Goal: Transaction & Acquisition: Book appointment/travel/reservation

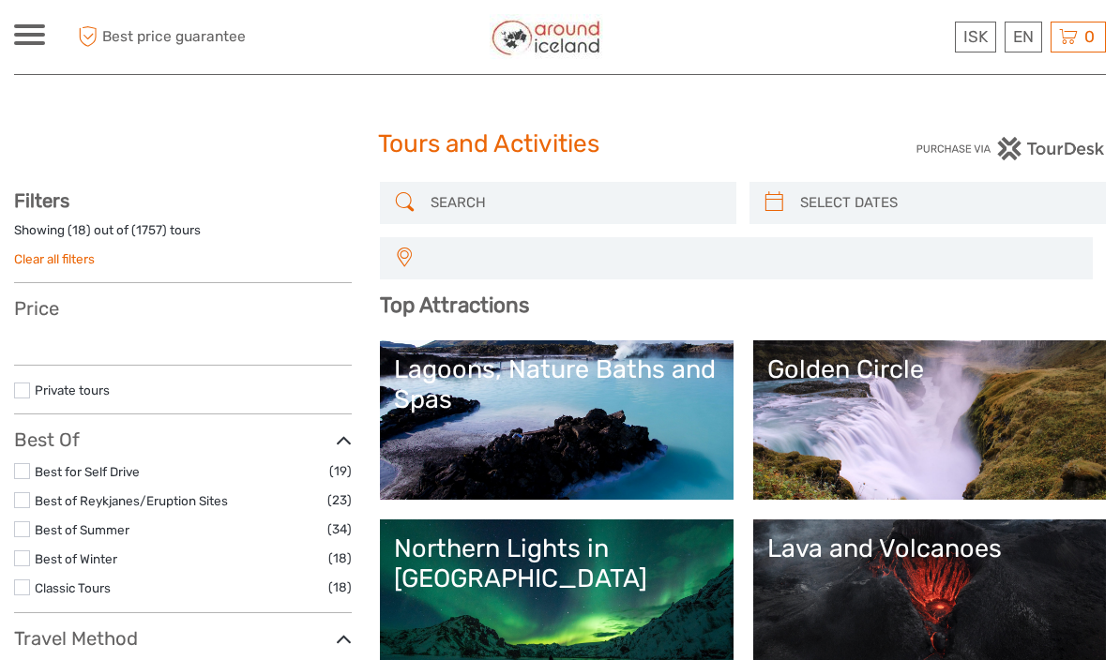
select select
click at [486, 214] on input "search" at bounding box center [575, 203] width 304 height 33
select select
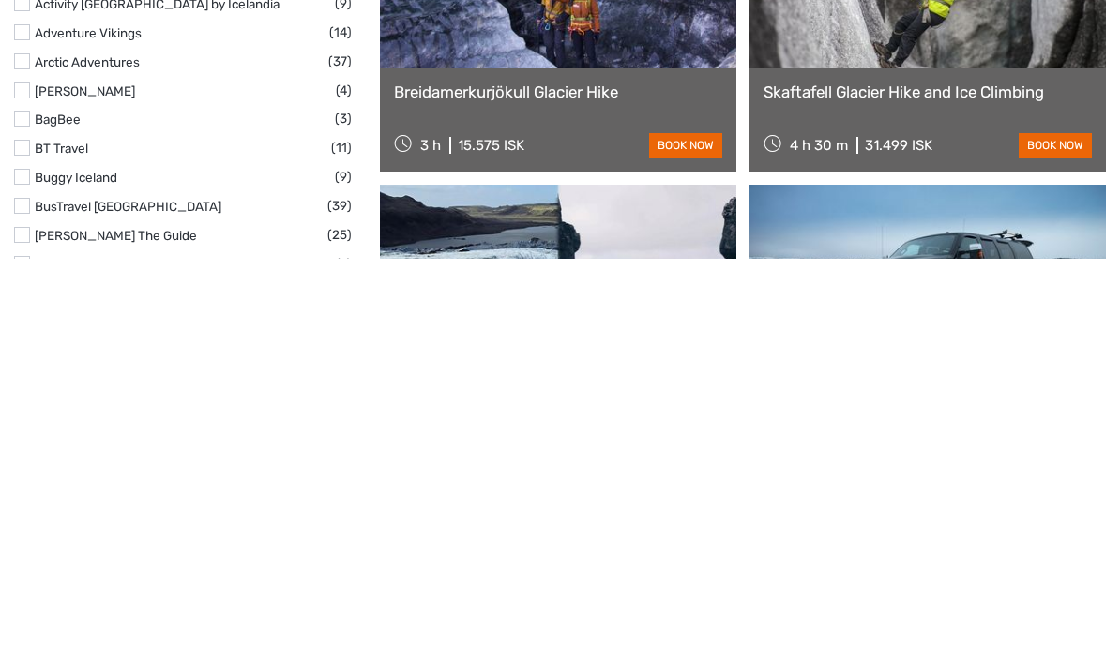
scroll to position [2032, 0]
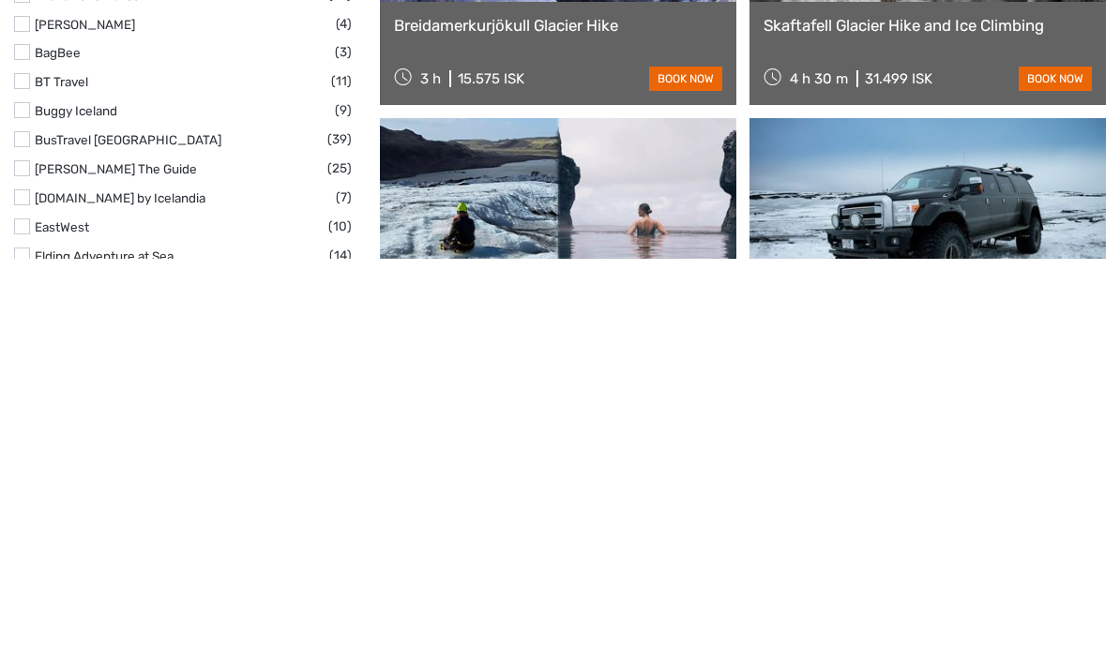
type input "Glacier hike and snow mobile"
click at [543, 403] on div "Breidamerkurjökull Glacier Hike 3 h 15.575 ISK book now" at bounding box center [558, 454] width 356 height 103
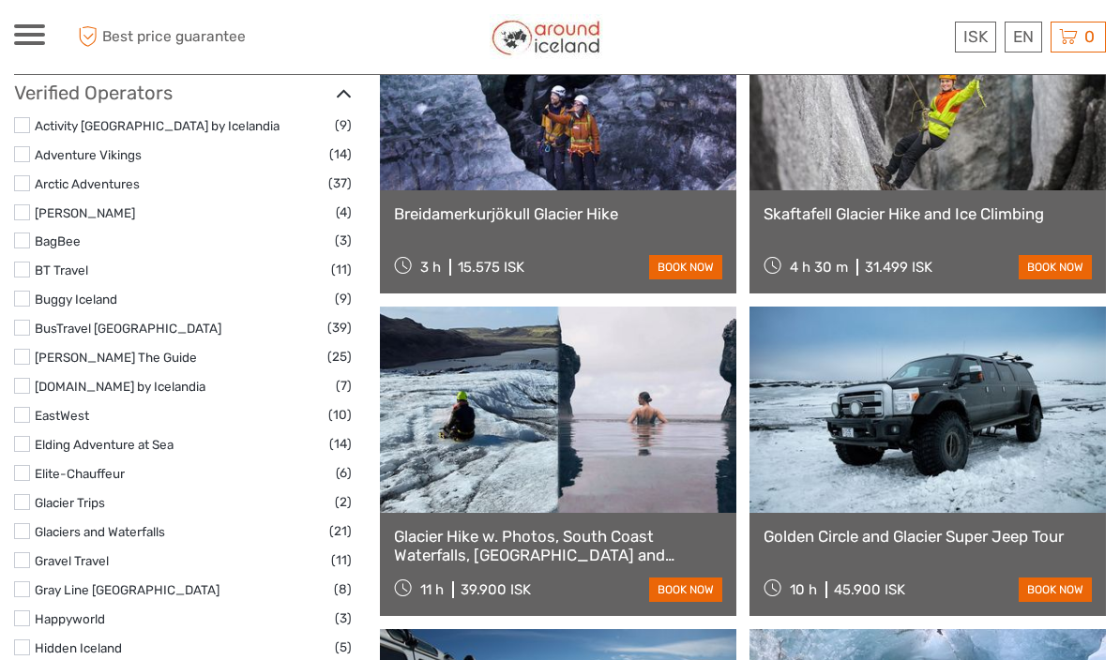
scroll to position [2244, 0]
click at [697, 262] on link "book now" at bounding box center [685, 268] width 73 height 24
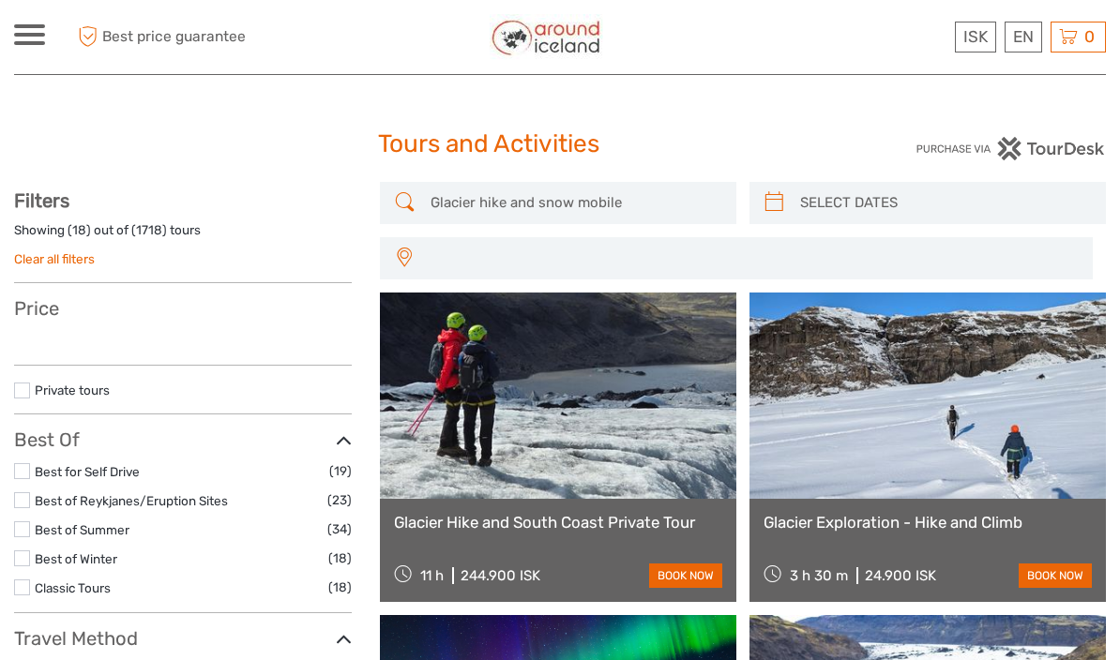
select select
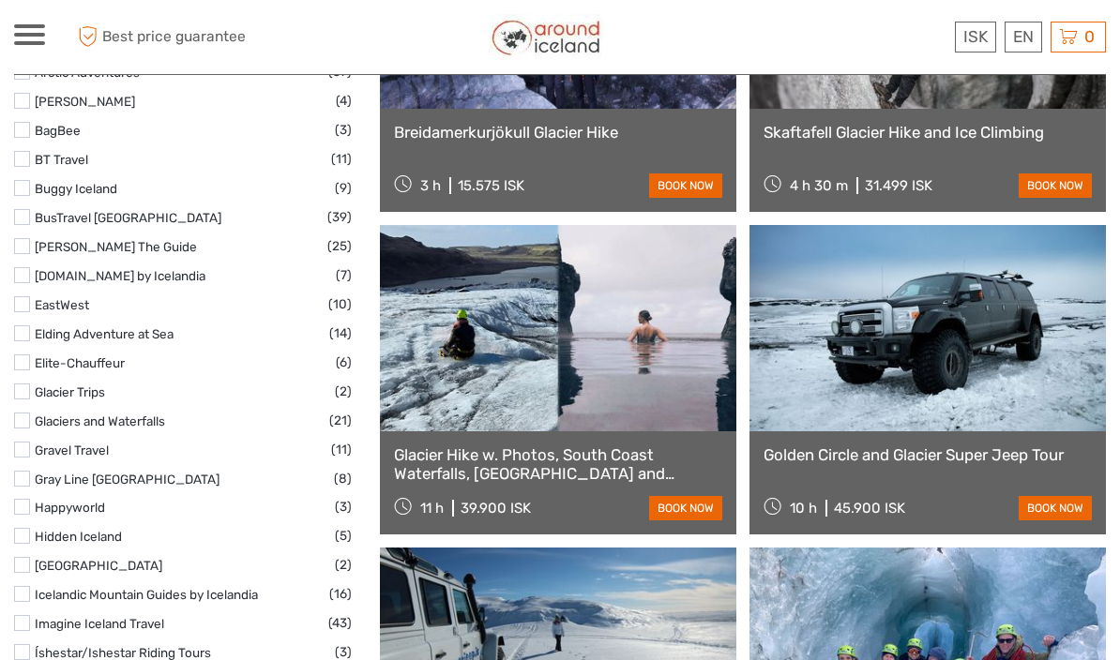
select select
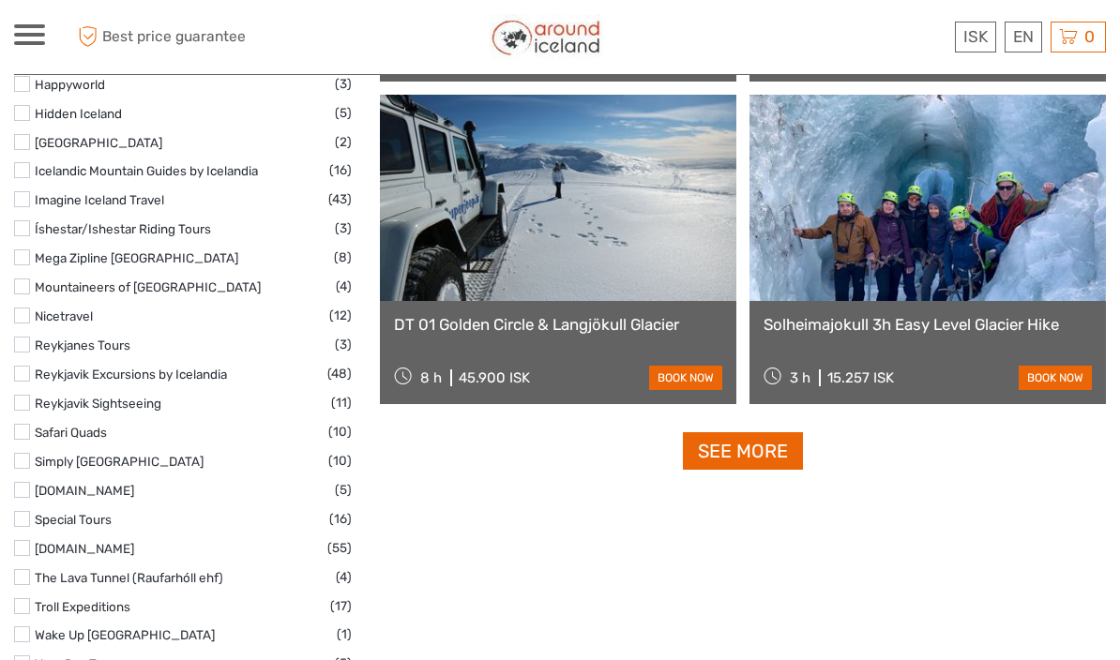
scroll to position [2798, 0]
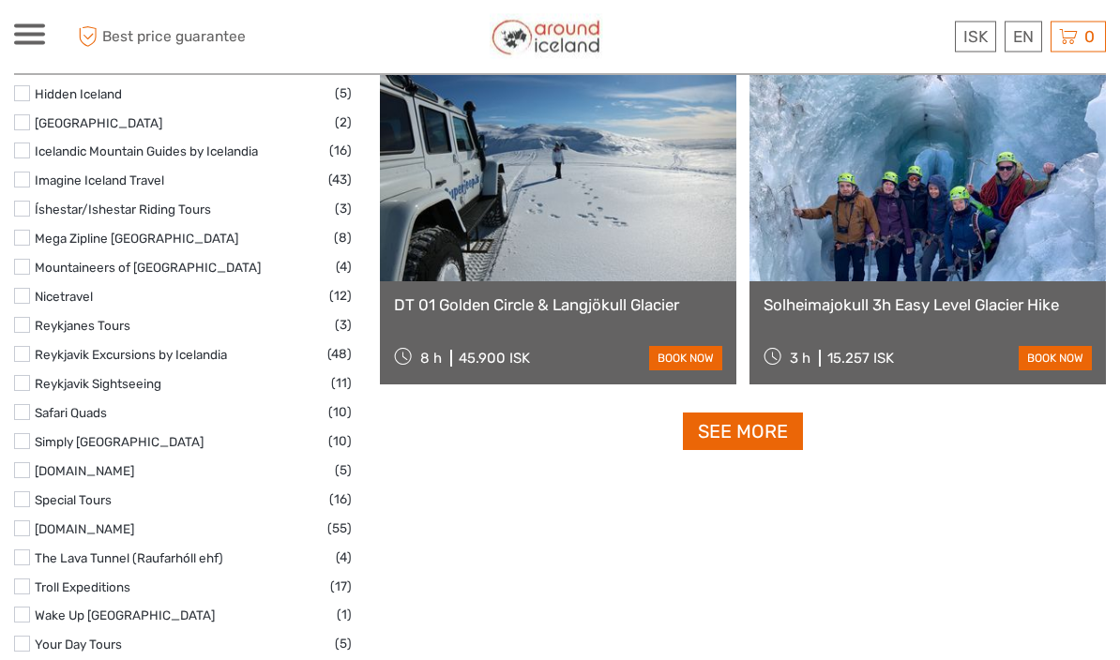
click at [1011, 261] on link at bounding box center [928, 179] width 356 height 206
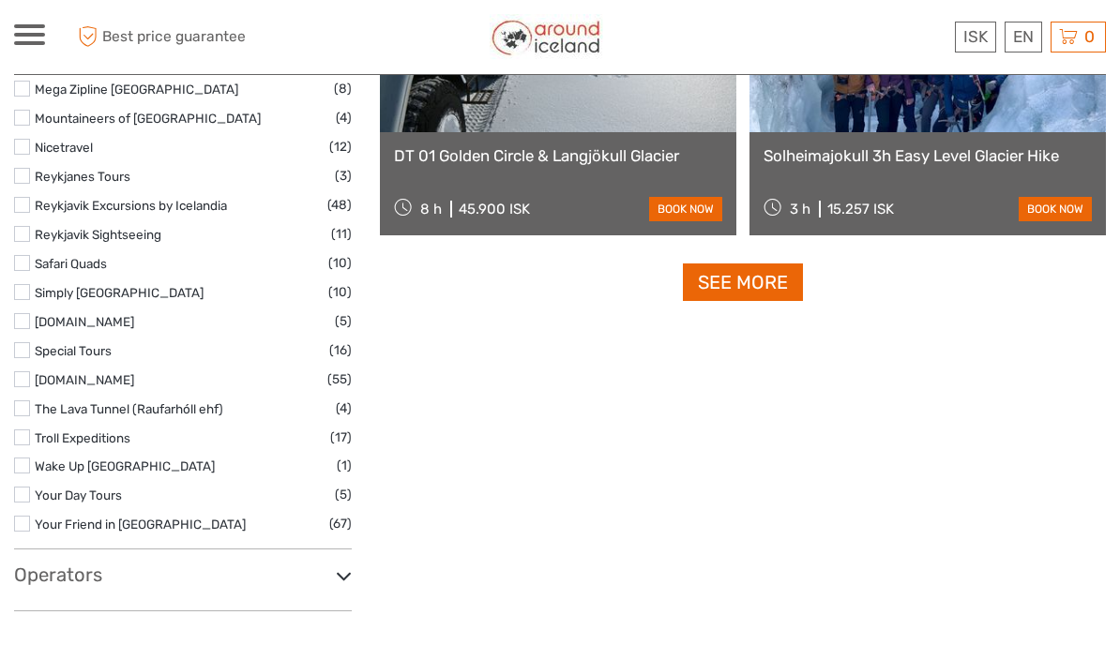
scroll to position [2944, 0]
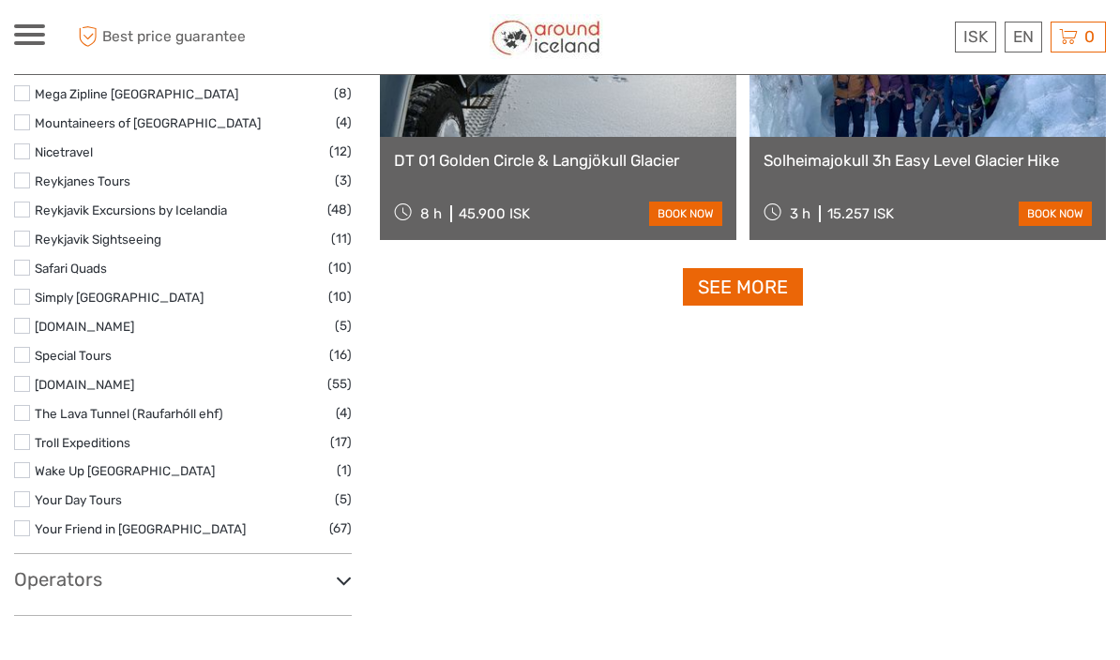
click at [759, 275] on link "See more" at bounding box center [743, 287] width 120 height 38
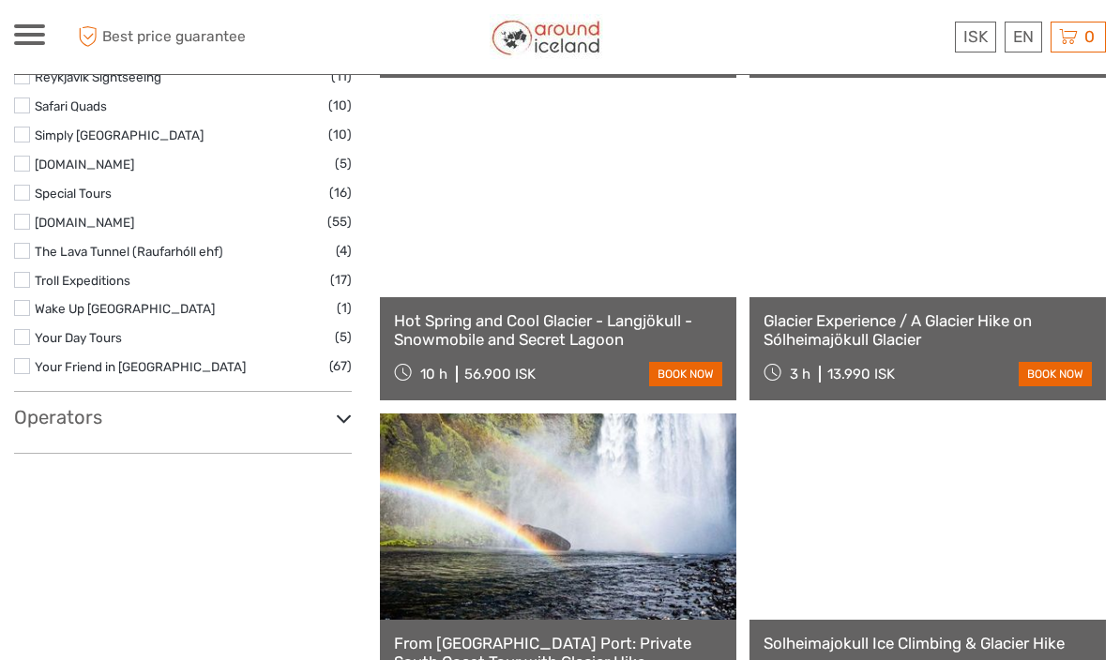
scroll to position [3104, 0]
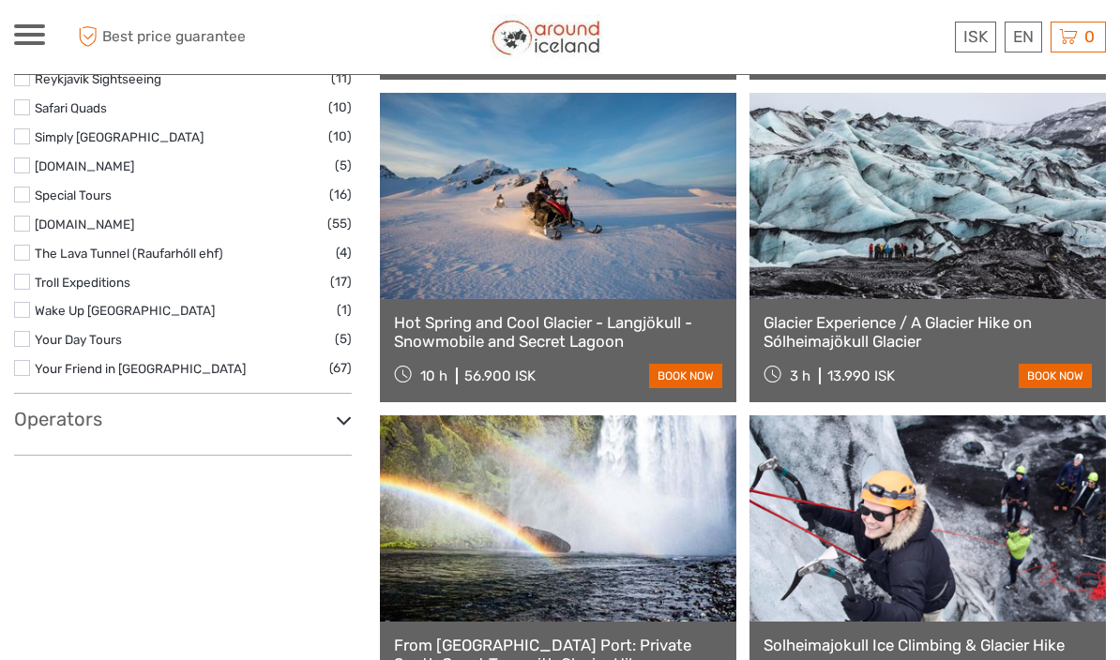
click at [995, 238] on link at bounding box center [928, 196] width 356 height 206
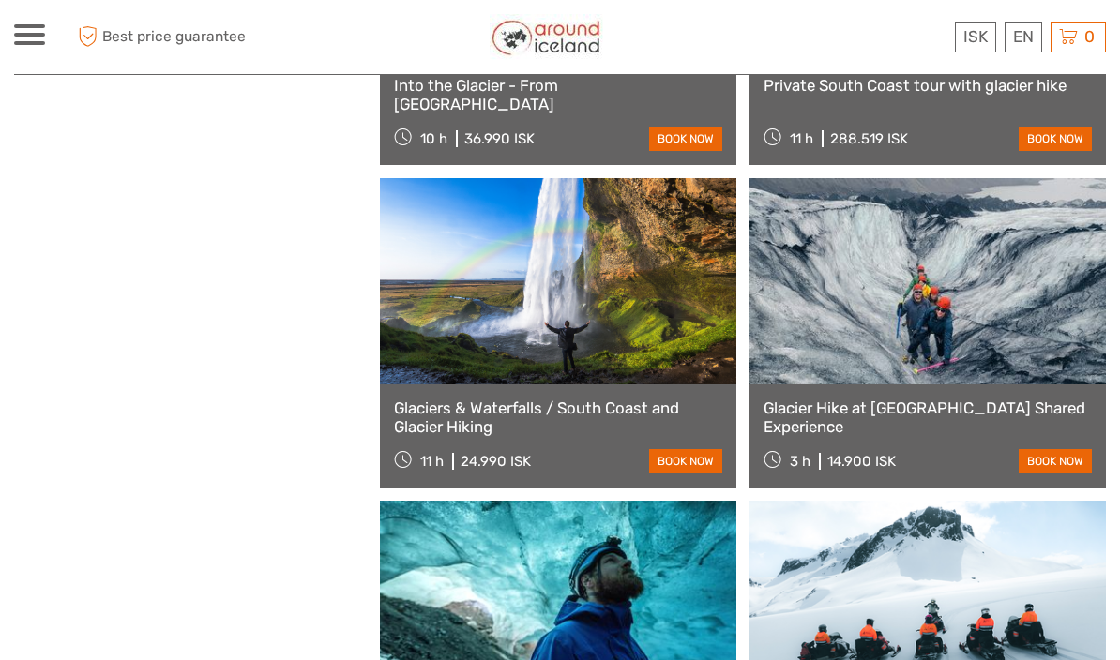
scroll to position [4309, 0]
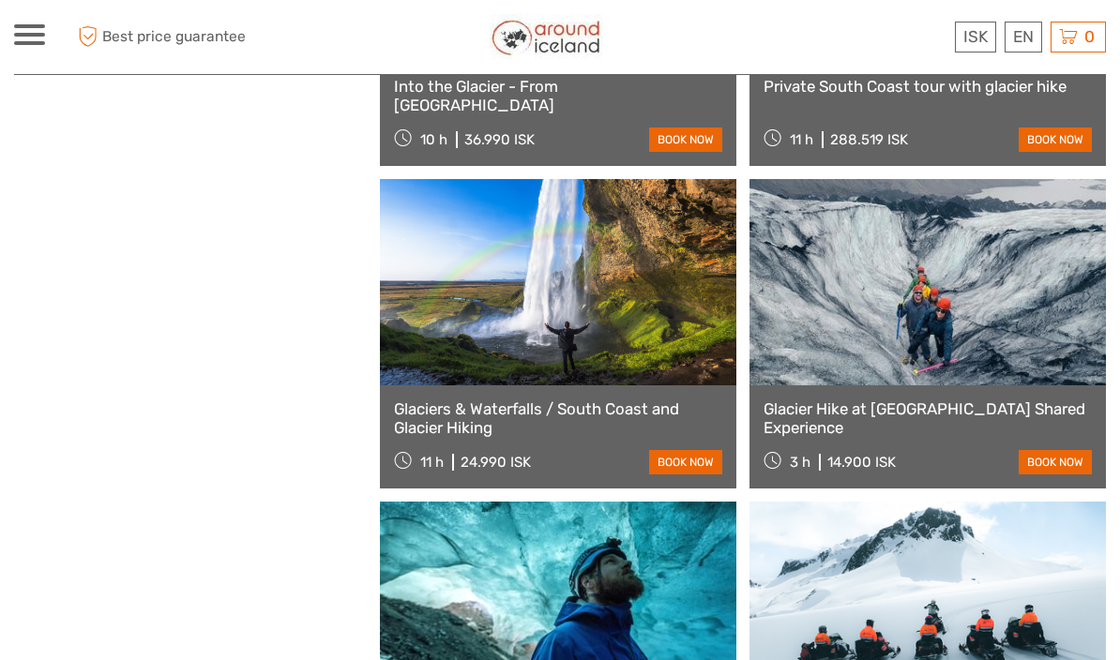
click at [871, 421] on link "Glacier Hike at Sólheimajökull Shared Experience" at bounding box center [928, 419] width 328 height 38
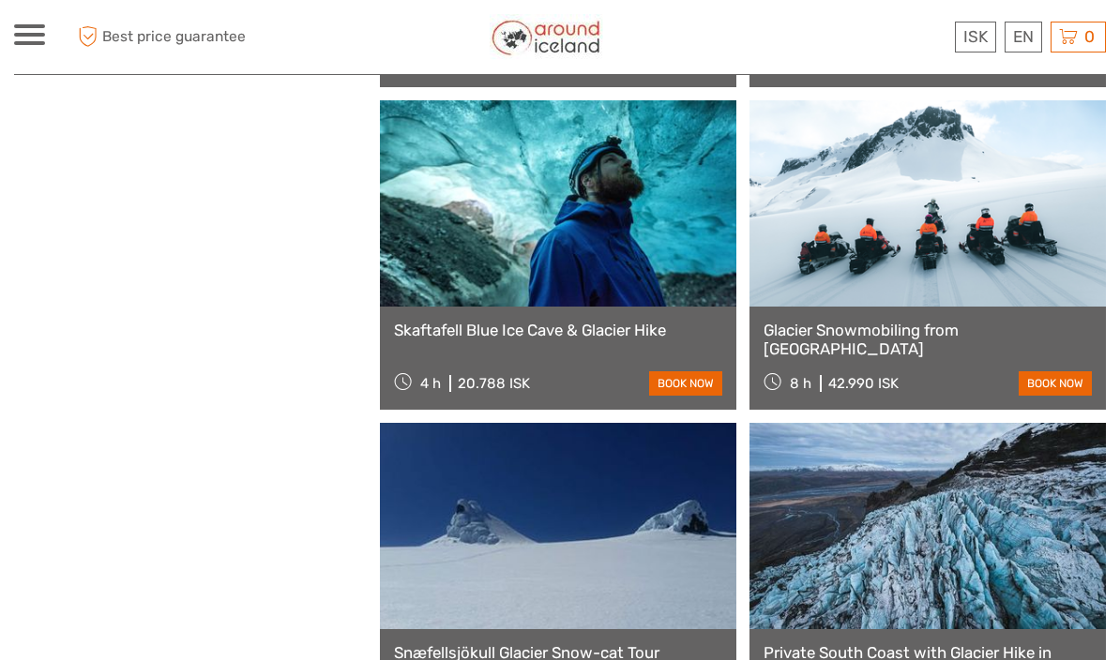
scroll to position [4706, 0]
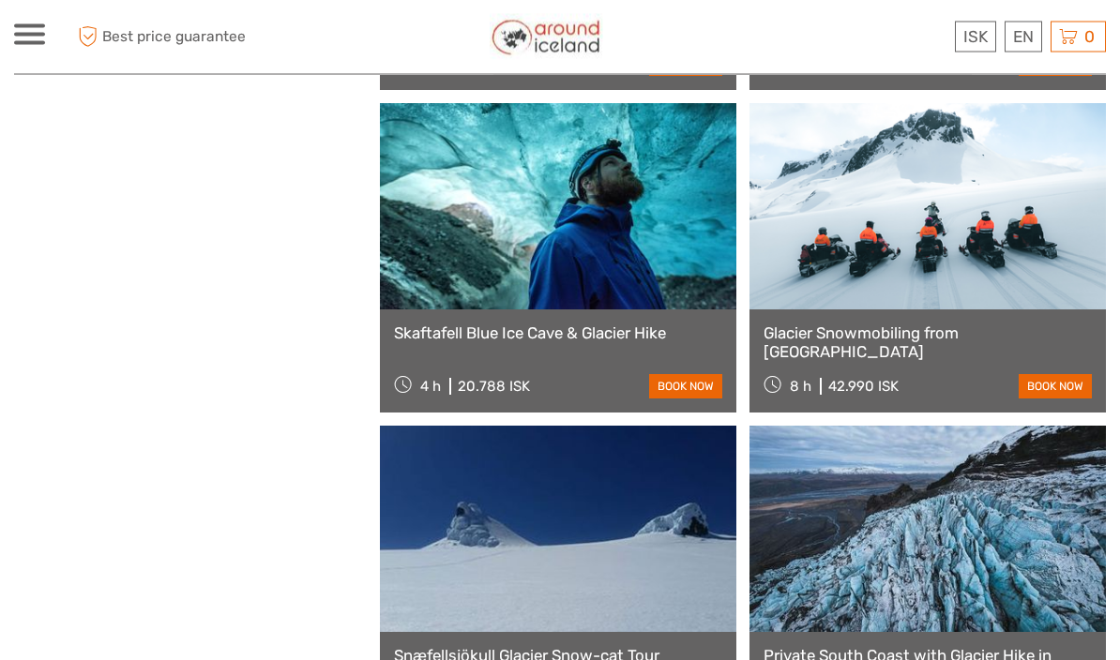
click at [620, 245] on link at bounding box center [558, 207] width 356 height 206
click at [984, 333] on link "Glacier Snowmobiling from [GEOGRAPHIC_DATA]" at bounding box center [928, 343] width 328 height 38
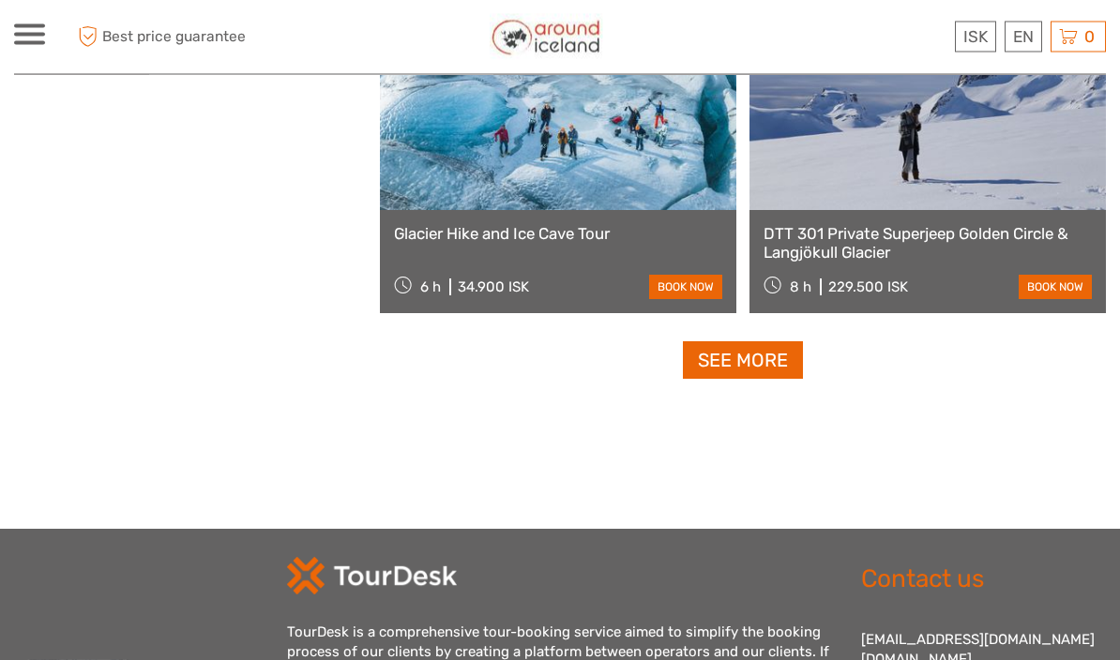
scroll to position [5795, 0]
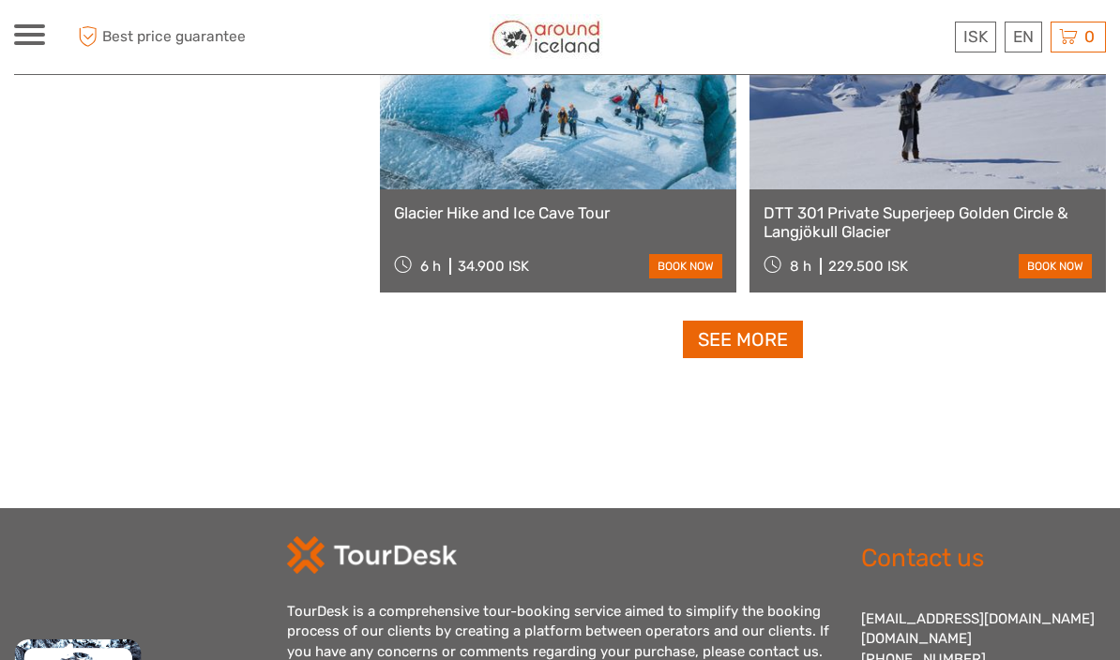
click at [777, 341] on link "See more" at bounding box center [743, 340] width 120 height 38
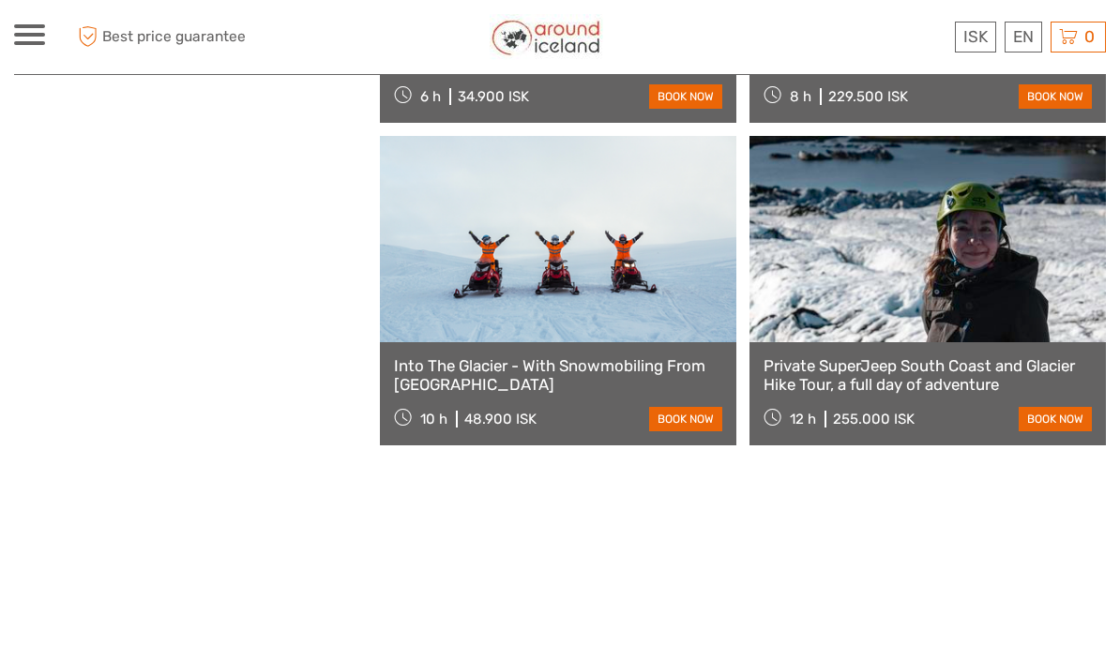
scroll to position [5964, 0]
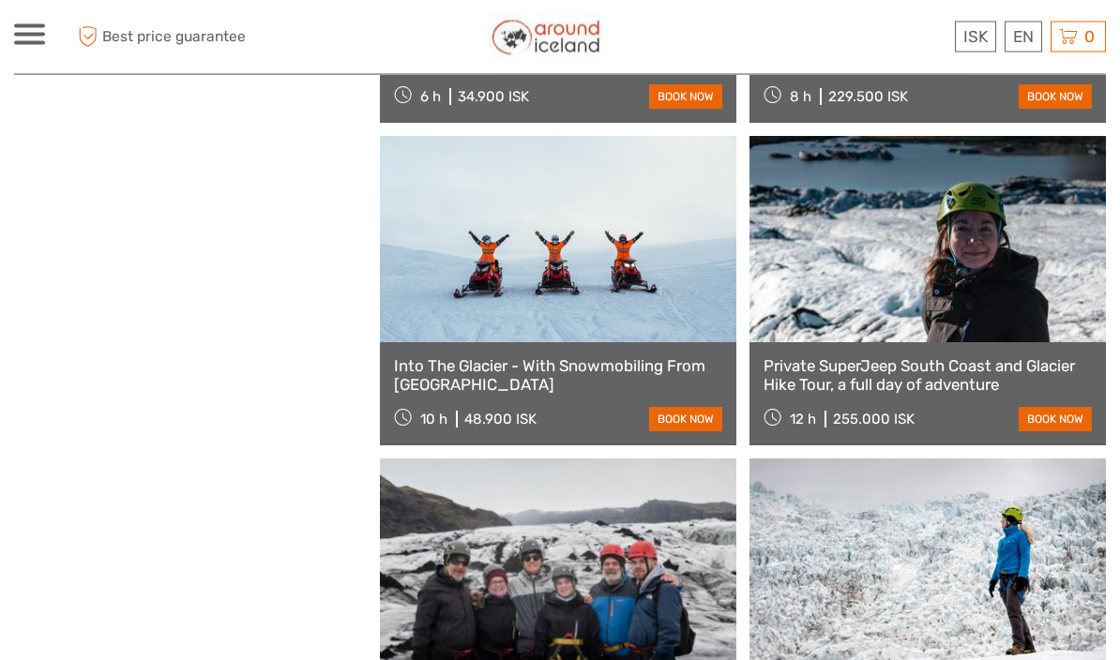
click at [621, 357] on link "Into The Glacier - With Snowmobiling From Reykjavík" at bounding box center [558, 376] width 328 height 38
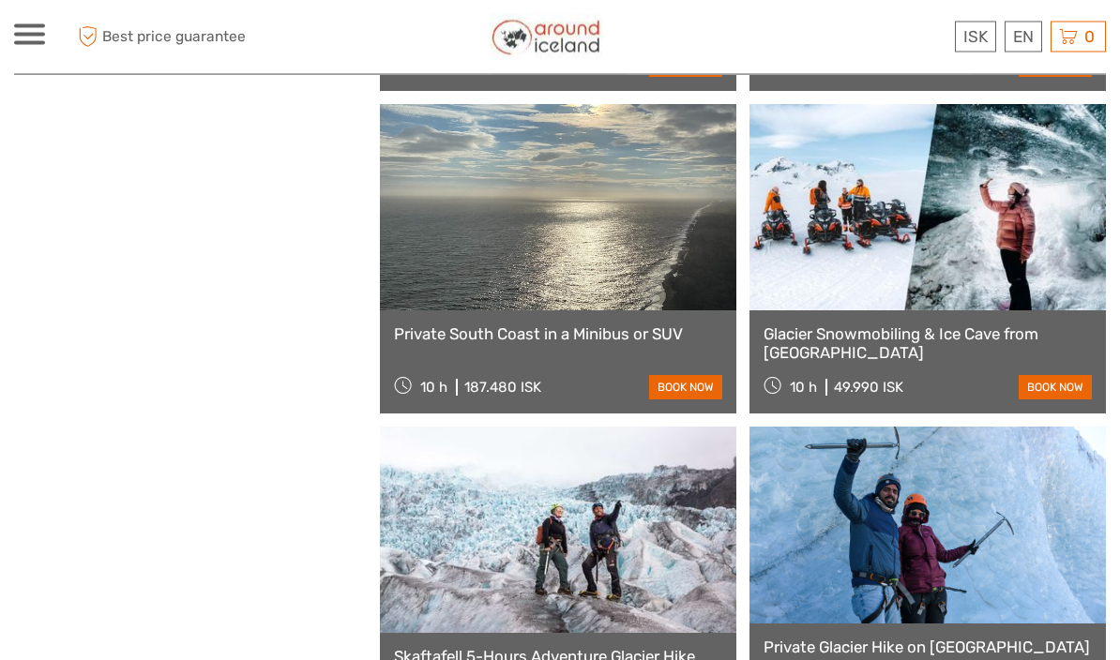
scroll to position [7611, 0]
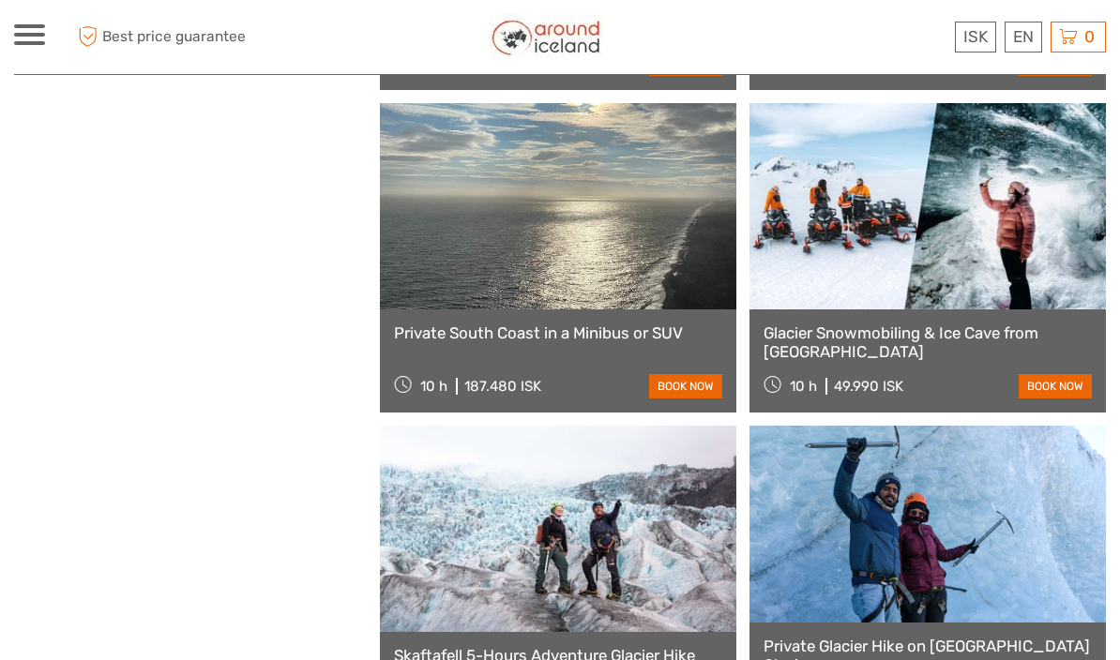
click at [896, 293] on link at bounding box center [928, 206] width 356 height 206
